Goal: Transaction & Acquisition: Purchase product/service

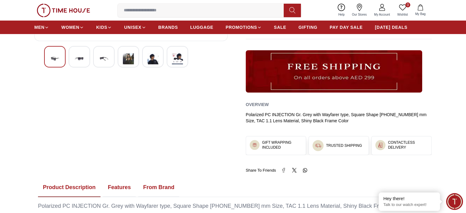
scroll to position [337, 0]
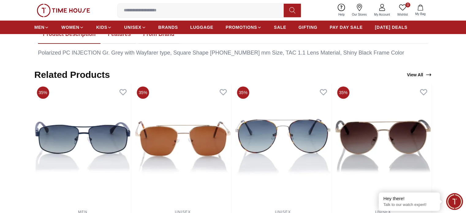
click at [429, 72] on icon "View All" at bounding box center [428, 75] width 6 height 6
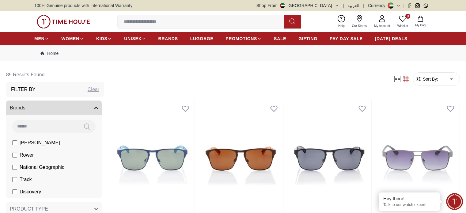
click at [359, 21] on icon at bounding box center [358, 18] width 5 height 7
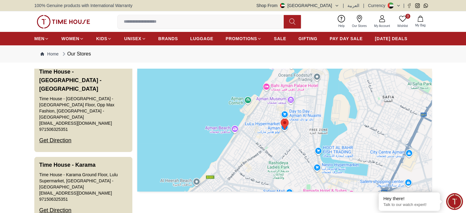
scroll to position [1133, 0]
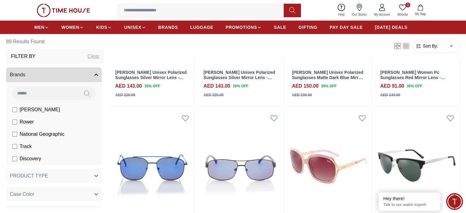
scroll to position [398, 0]
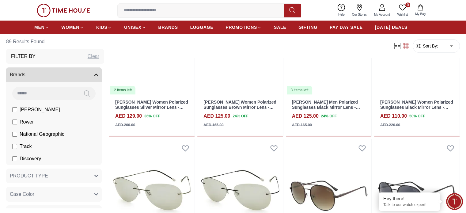
scroll to position [674, 0]
